Goal: Transaction & Acquisition: Purchase product/service

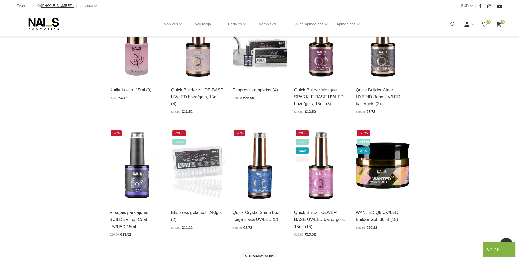
click at [54, 25] on use at bounding box center [43, 24] width 30 height 12
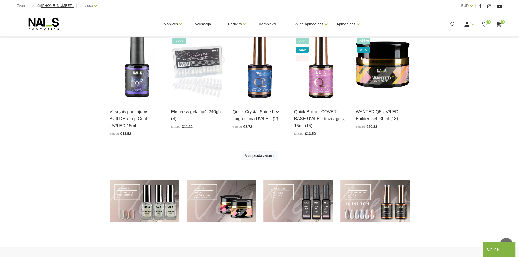
scroll to position [333, 0]
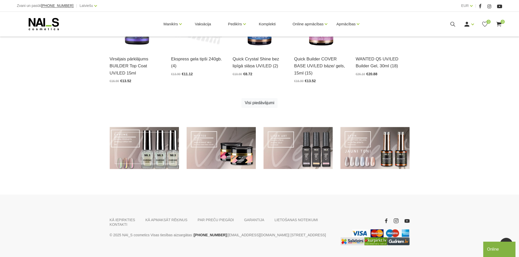
click at [134, 139] on link at bounding box center [144, 148] width 69 height 42
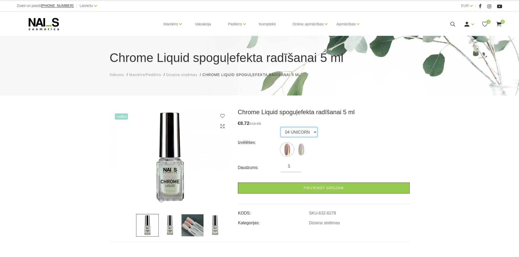
click at [307, 130] on select "04 UNICORN 03 AURORA" at bounding box center [299, 132] width 37 height 10
click at [107, 133] on div "+Video 1 2 3 4" at bounding box center [170, 172] width 128 height 128
